Goal: Find specific page/section: Find specific page/section

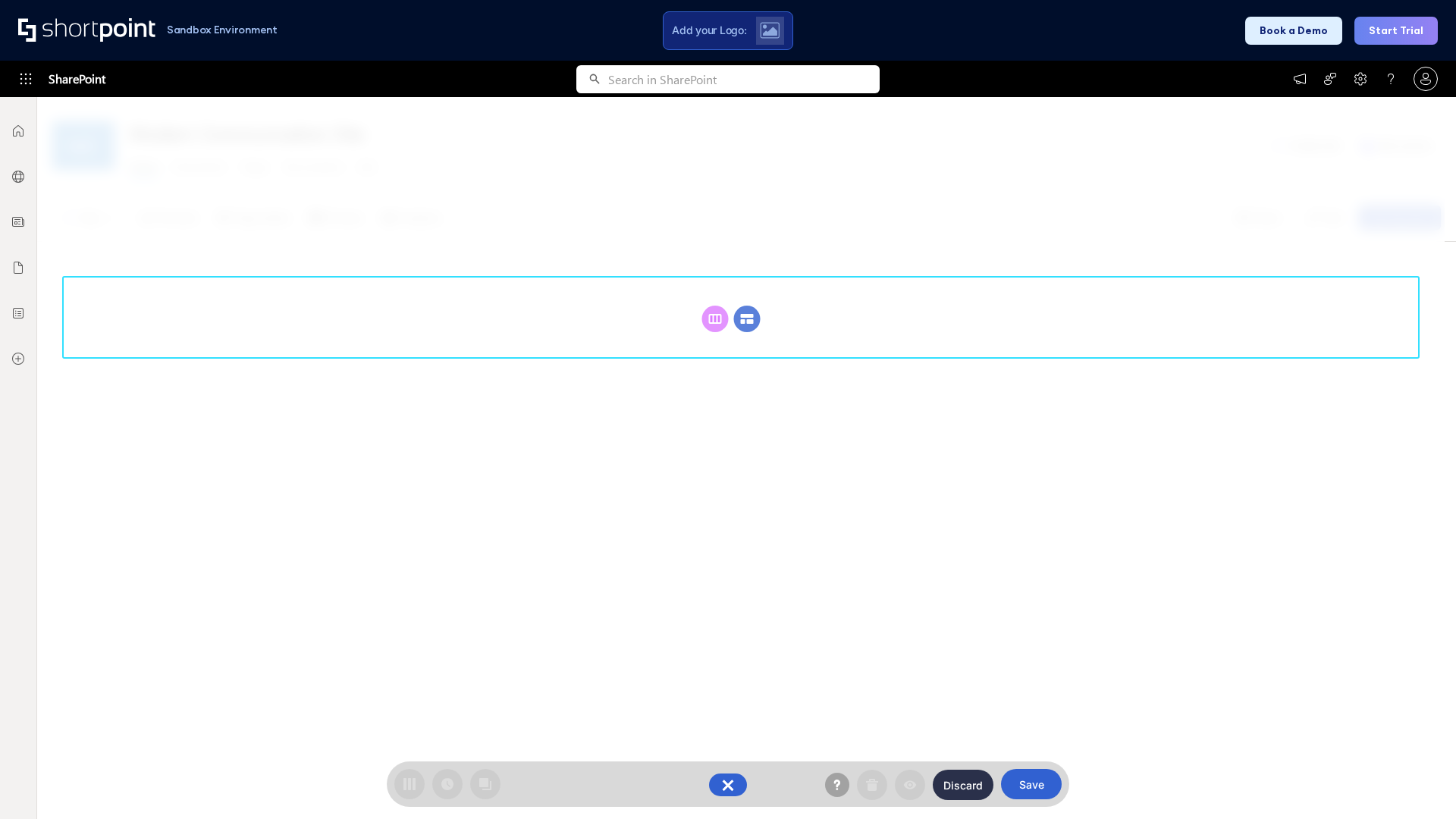
scroll to position [208, 0]
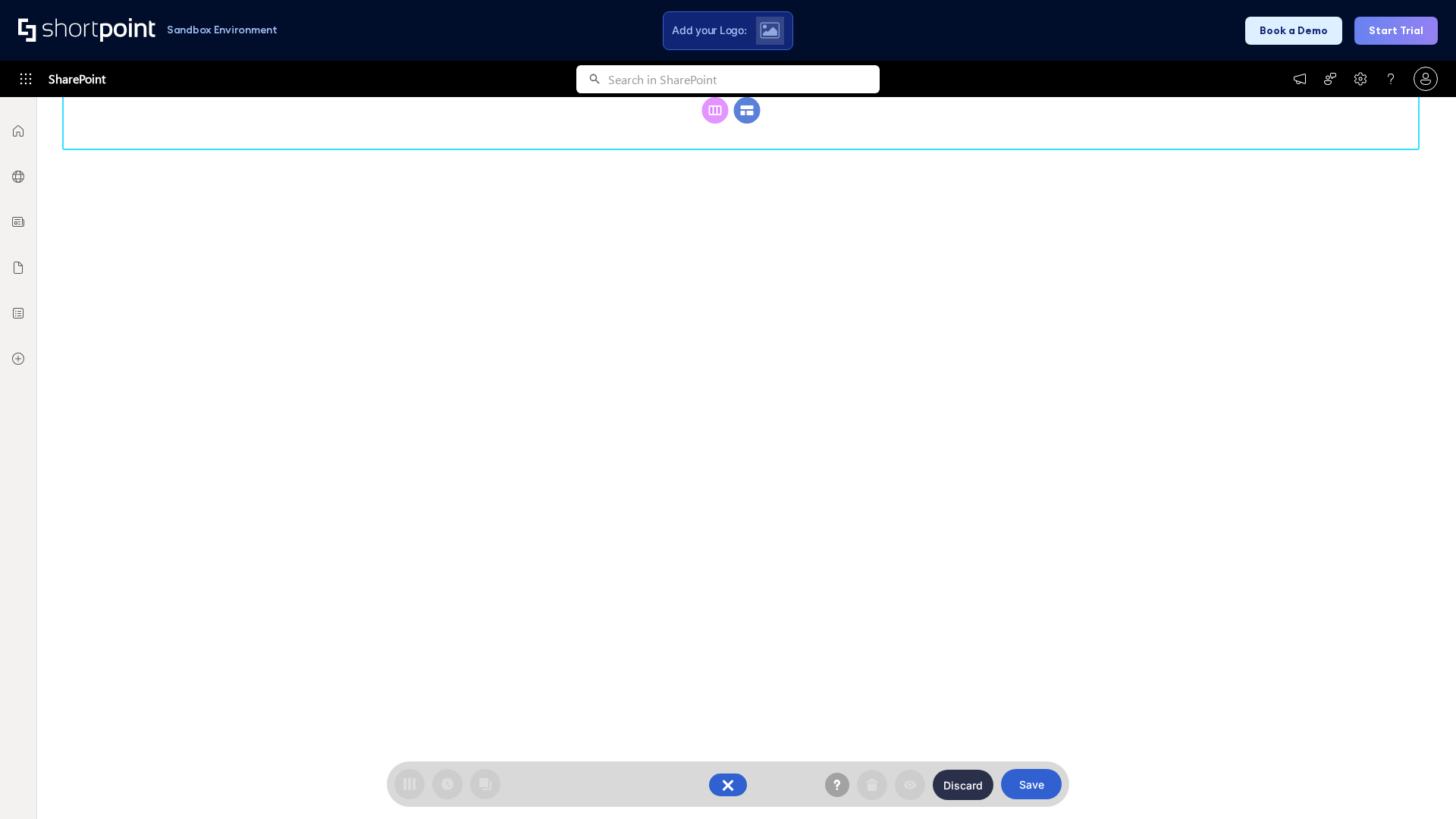
click at [747, 124] on circle at bounding box center [747, 110] width 27 height 27
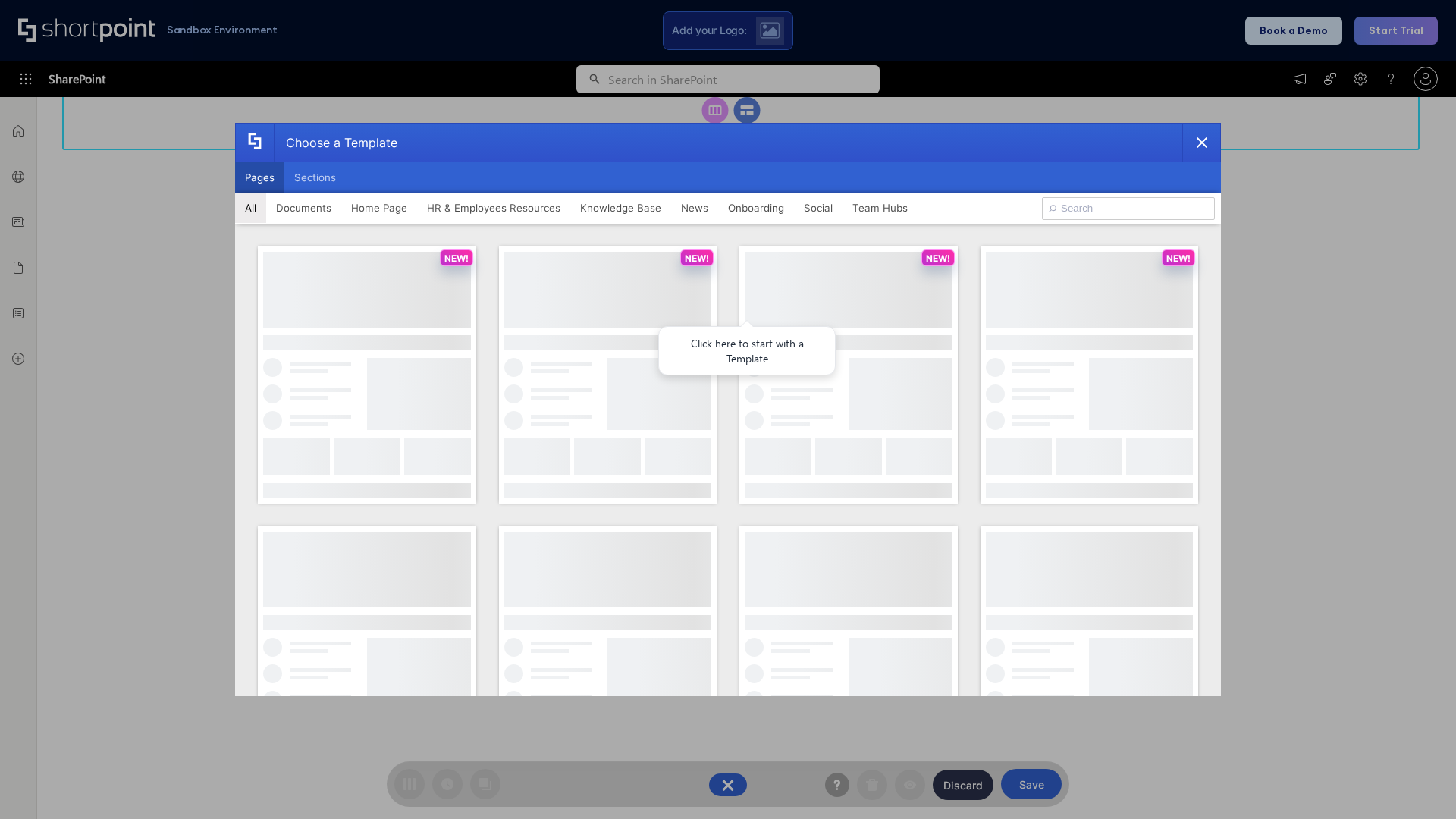
scroll to position [0, 0]
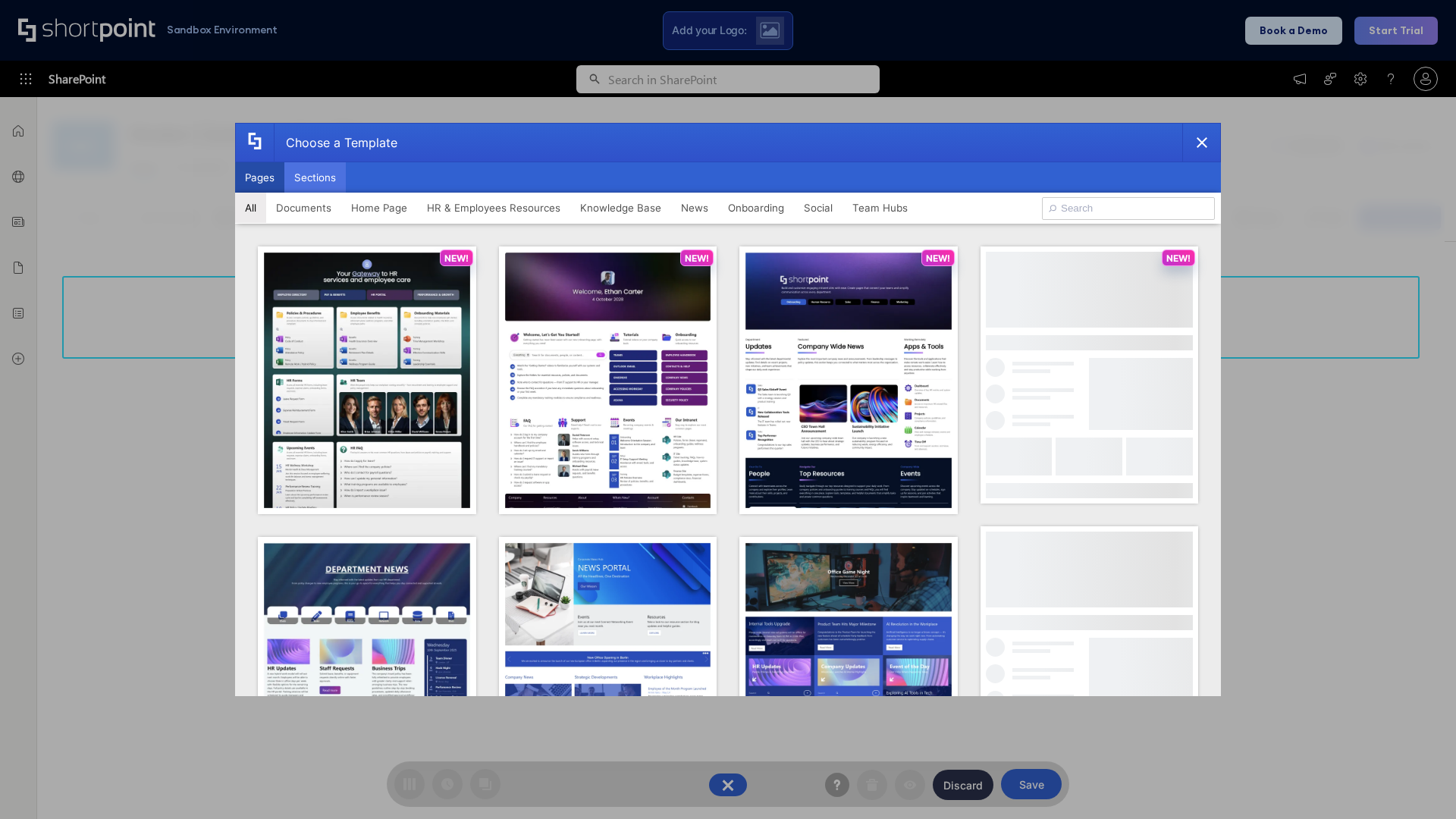
click at [315, 177] on button "Sections" at bounding box center [314, 177] width 61 height 30
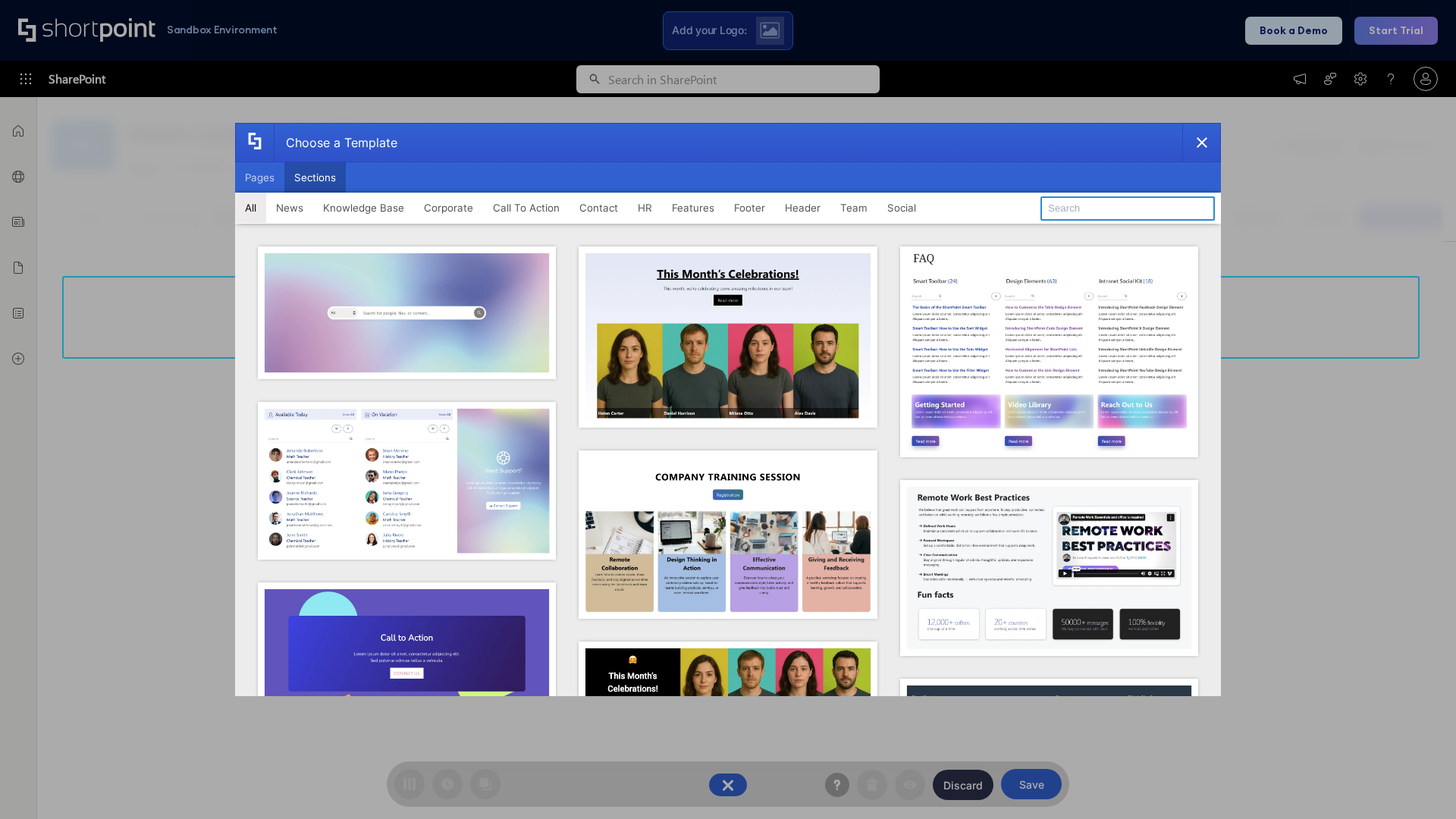
type input "Resources"
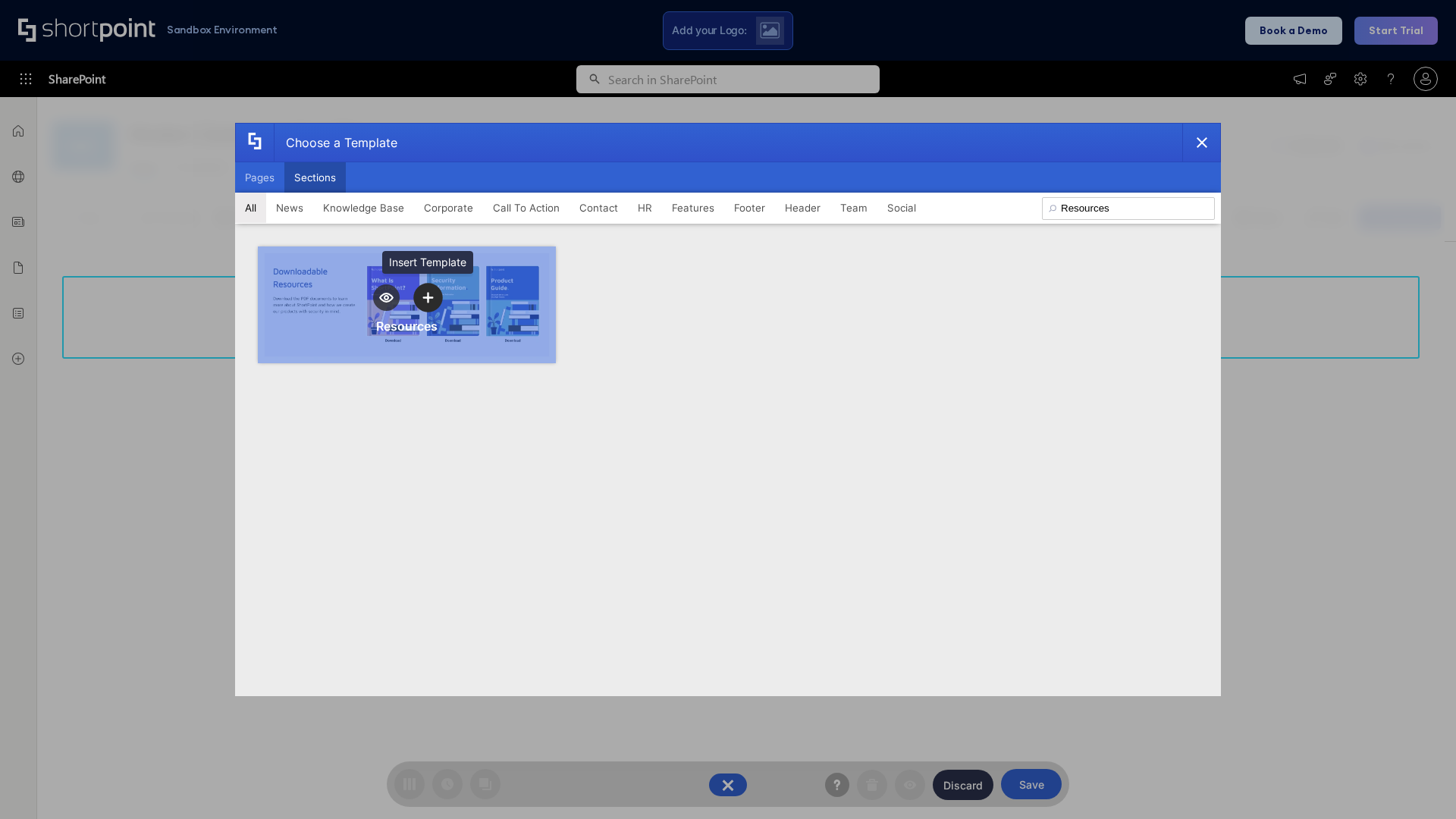
click at [428, 297] on icon "template selector" at bounding box center [427, 297] width 11 height 11
